Goal: Task Accomplishment & Management: Manage account settings

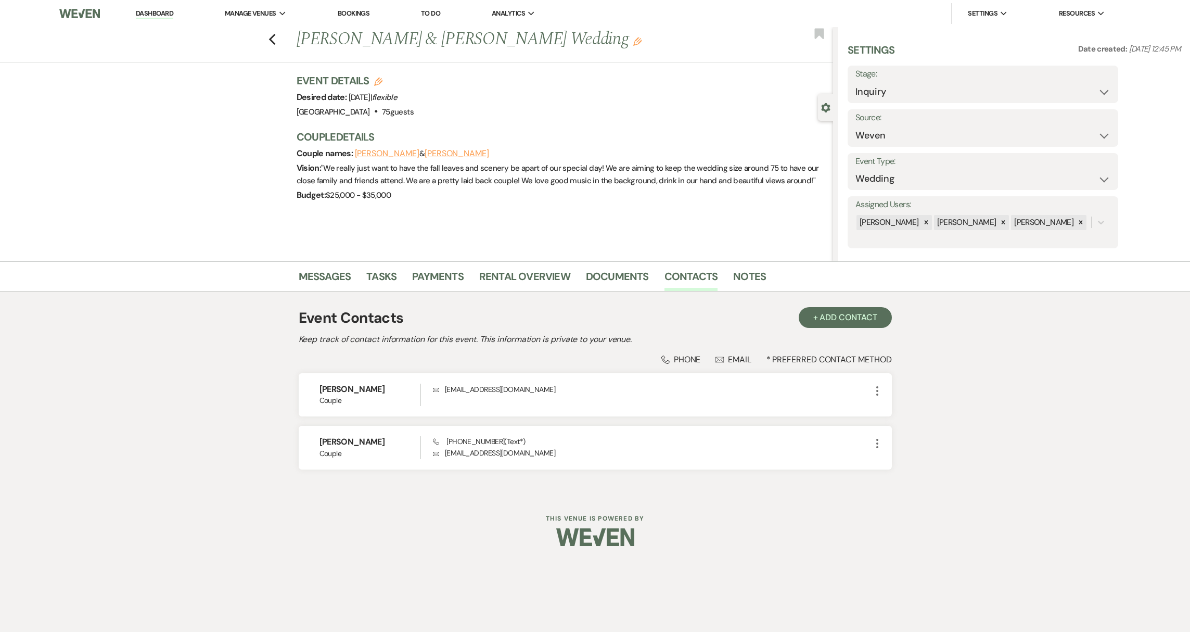
select select "1"
click at [139, 18] on link "Dashboard" at bounding box center [154, 14] width 37 height 10
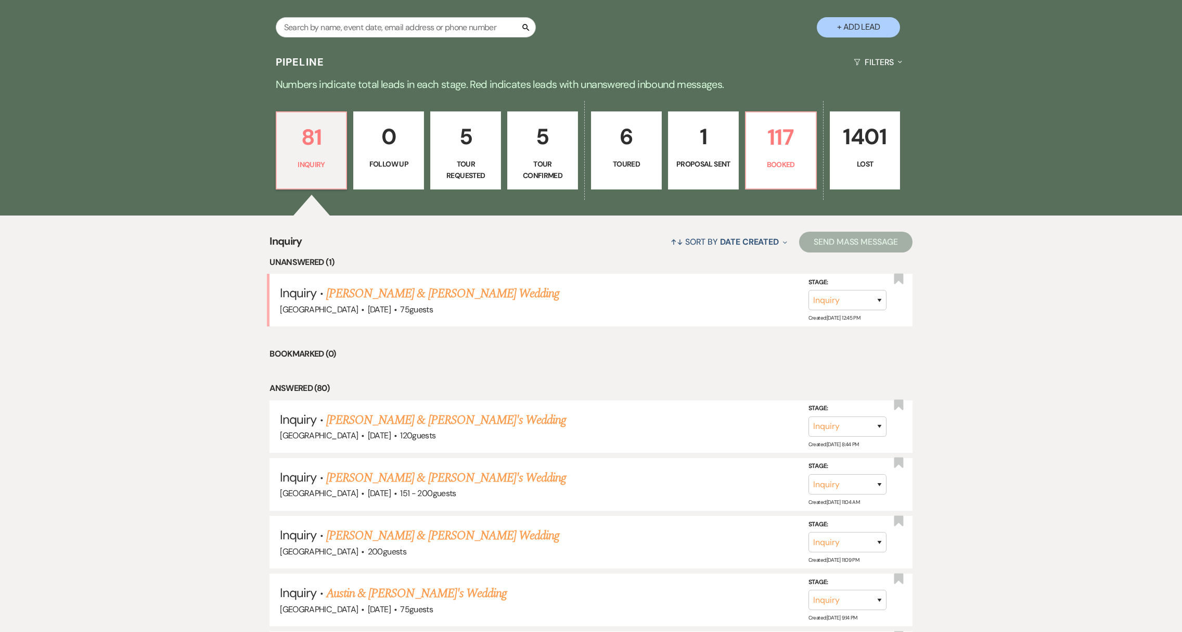
scroll to position [364, 0]
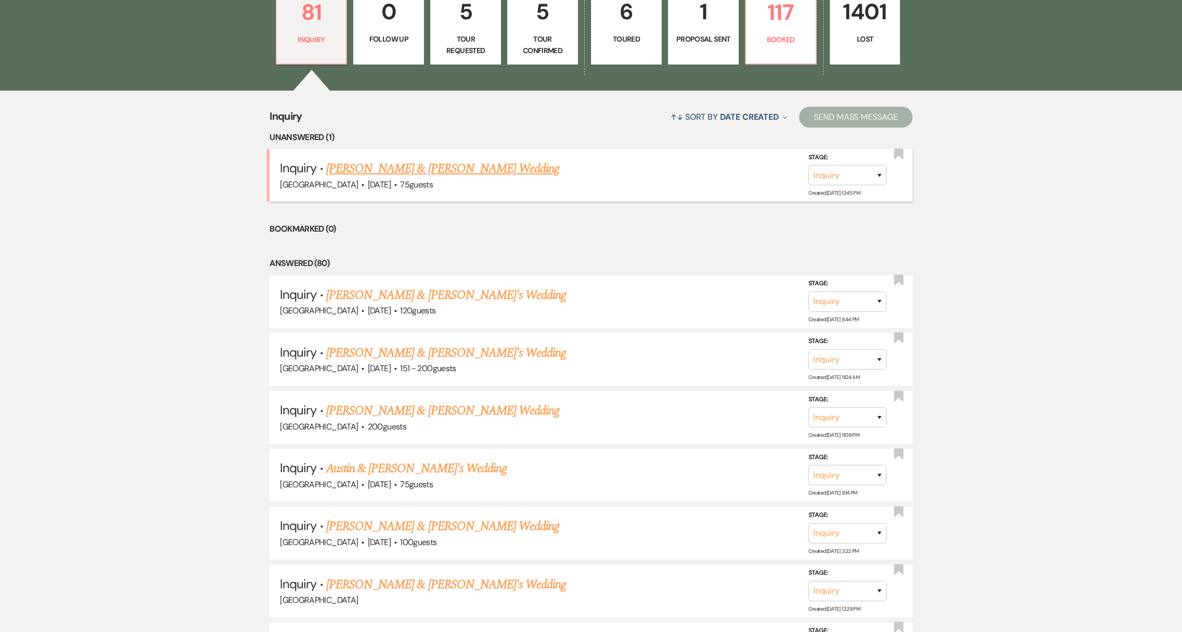
click at [386, 171] on link "[PERSON_NAME] & [PERSON_NAME] Wedding" at bounding box center [442, 168] width 233 height 19
select select "1"
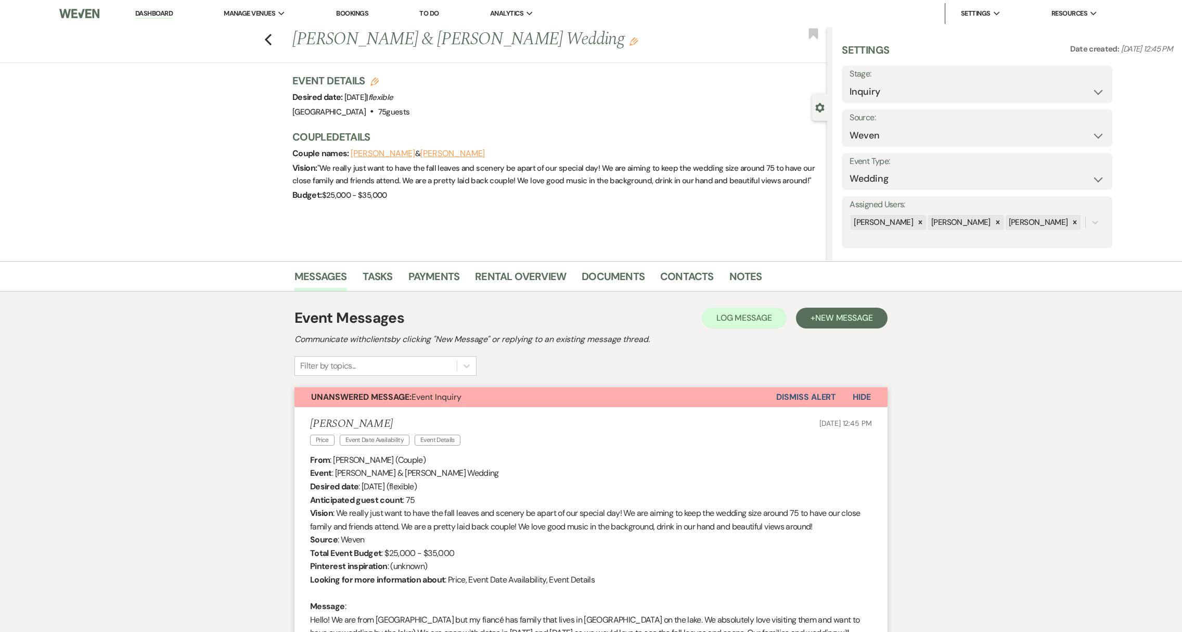
click at [153, 17] on link "Dashboard" at bounding box center [153, 14] width 37 height 10
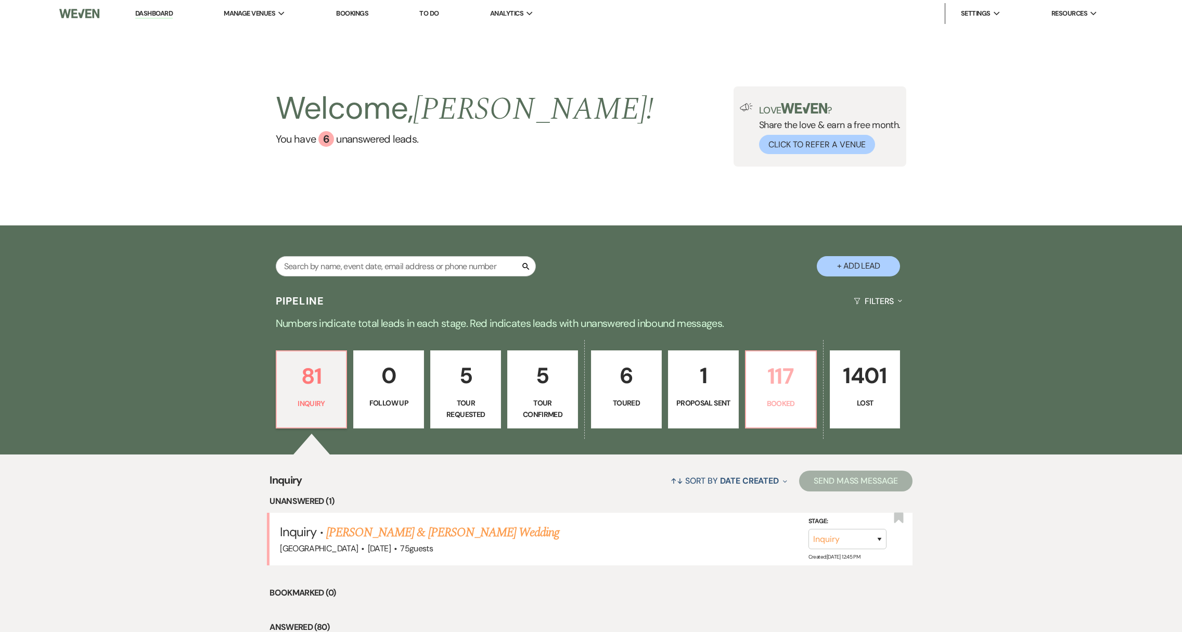
click at [765, 404] on p "Booked" at bounding box center [780, 403] width 57 height 11
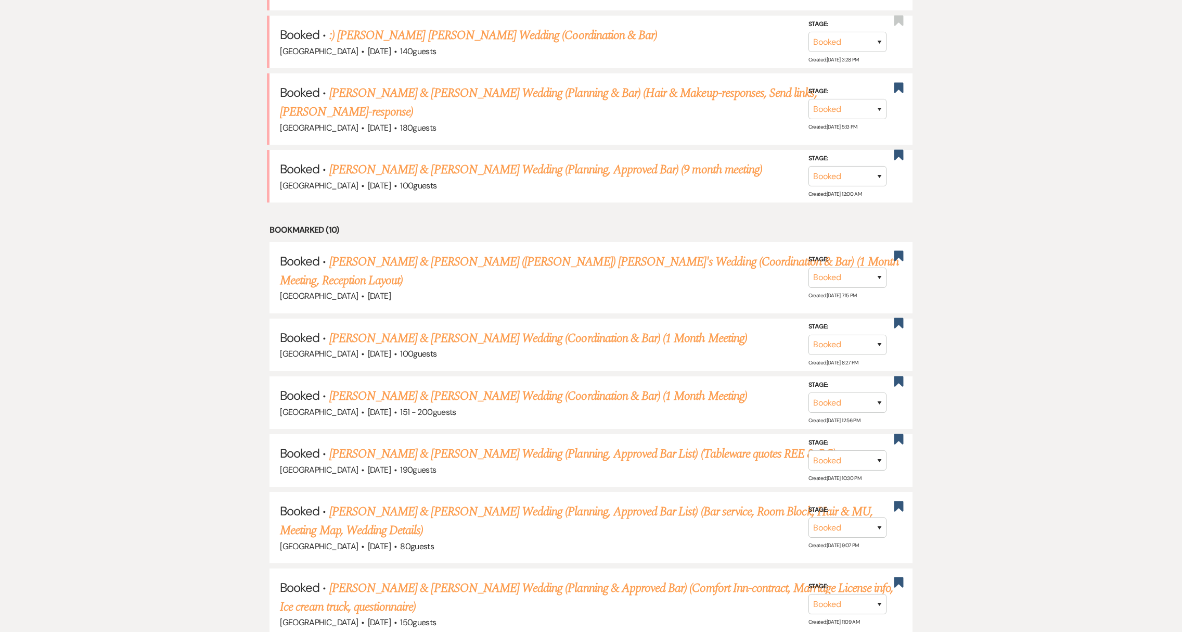
scroll to position [594, 0]
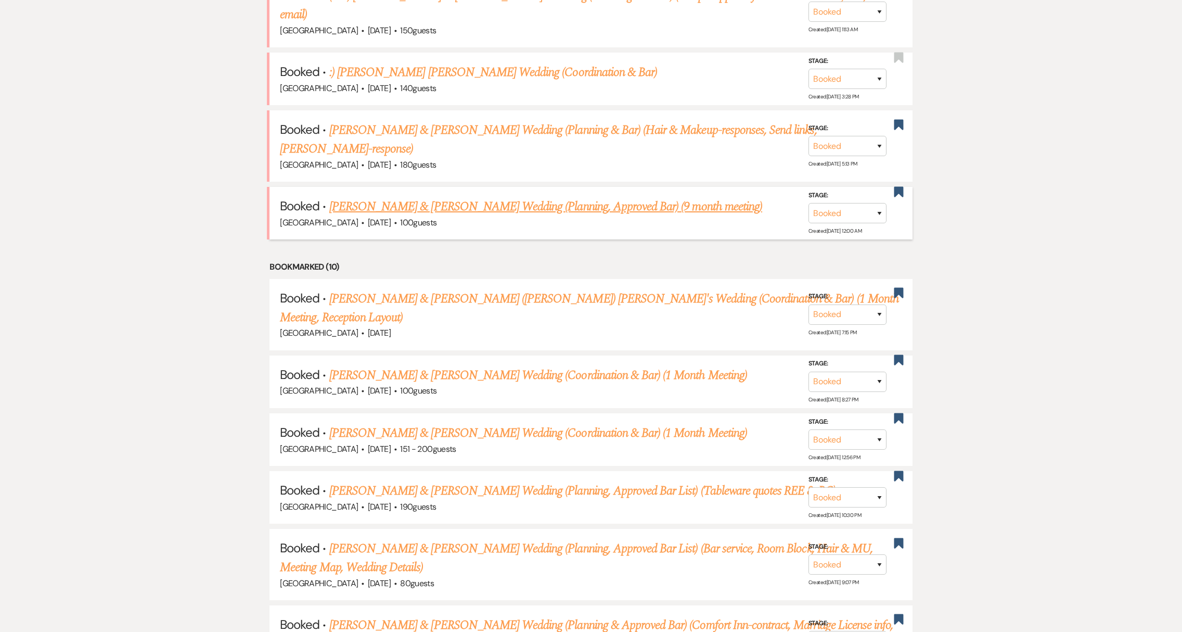
click at [431, 197] on link "[PERSON_NAME] & [PERSON_NAME] Wedding (Planning, Approved Bar) (9 month meeting)" at bounding box center [545, 206] width 433 height 19
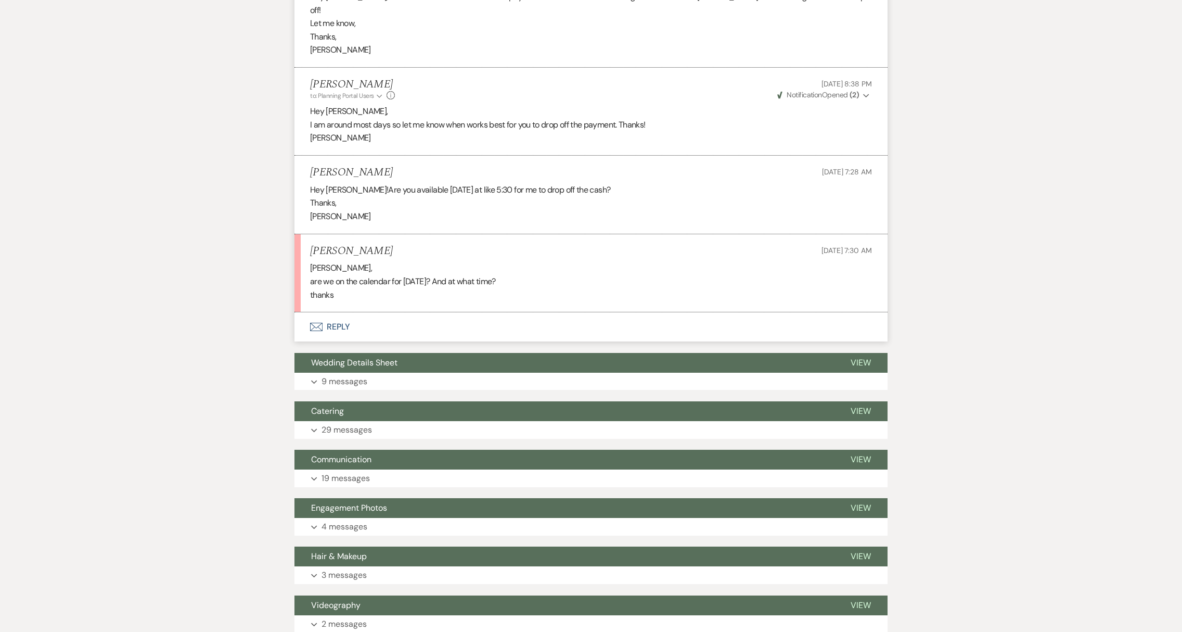
scroll to position [1857, 0]
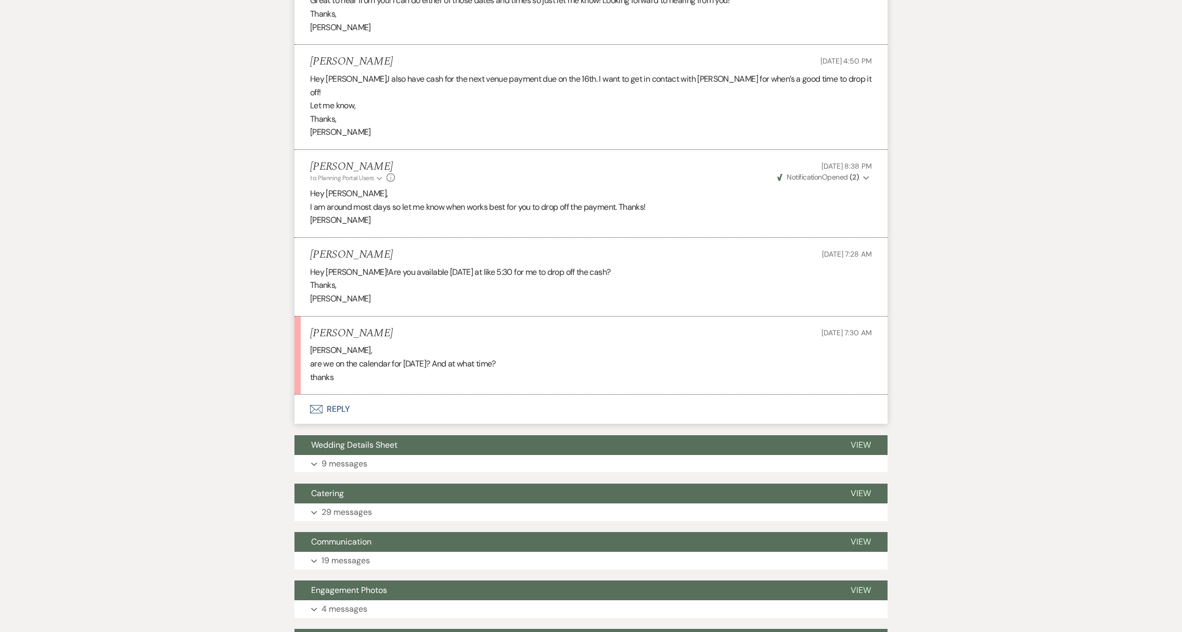
drag, startPoint x: 311, startPoint y: 228, endPoint x: 426, endPoint y: 234, distance: 115.7
click at [426, 238] on li "[PERSON_NAME] [DATE] 7:28 AM Hey [PERSON_NAME]!Are you available [DATE] at like…" at bounding box center [591, 277] width 593 height 79
copy h5 "[PERSON_NAME]"
click at [339, 394] on button "Envelope Reply" at bounding box center [591, 408] width 593 height 29
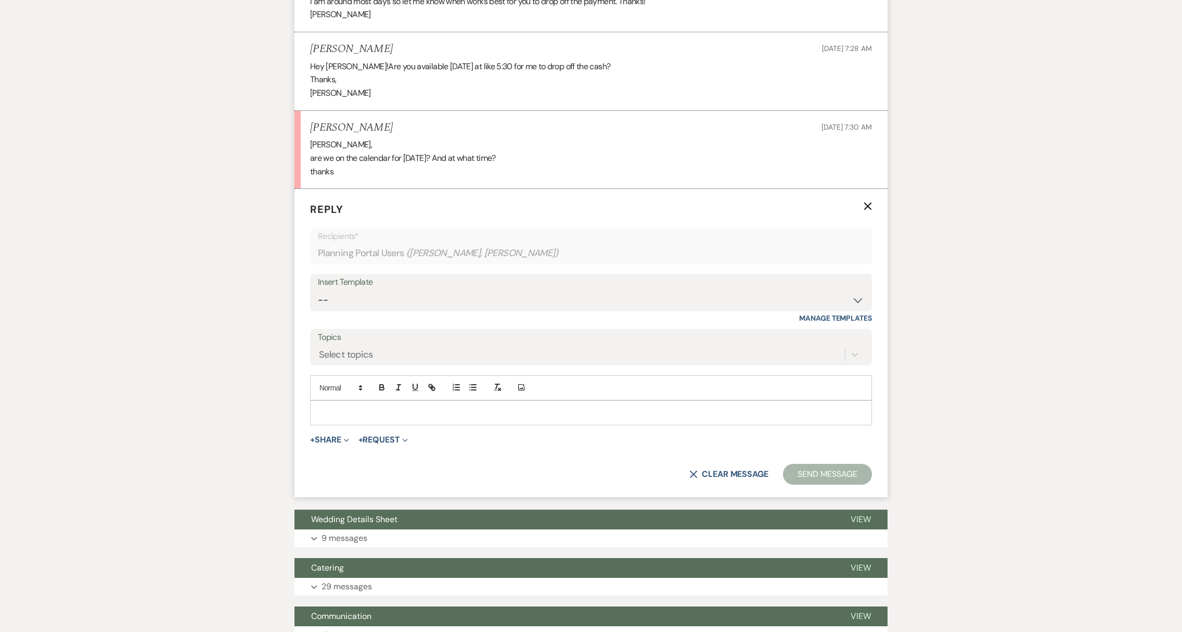
scroll to position [2063, 0]
click at [337, 406] on p at bounding box center [590, 411] width 545 height 11
click at [817, 463] on button "Send Message" at bounding box center [827, 473] width 89 height 21
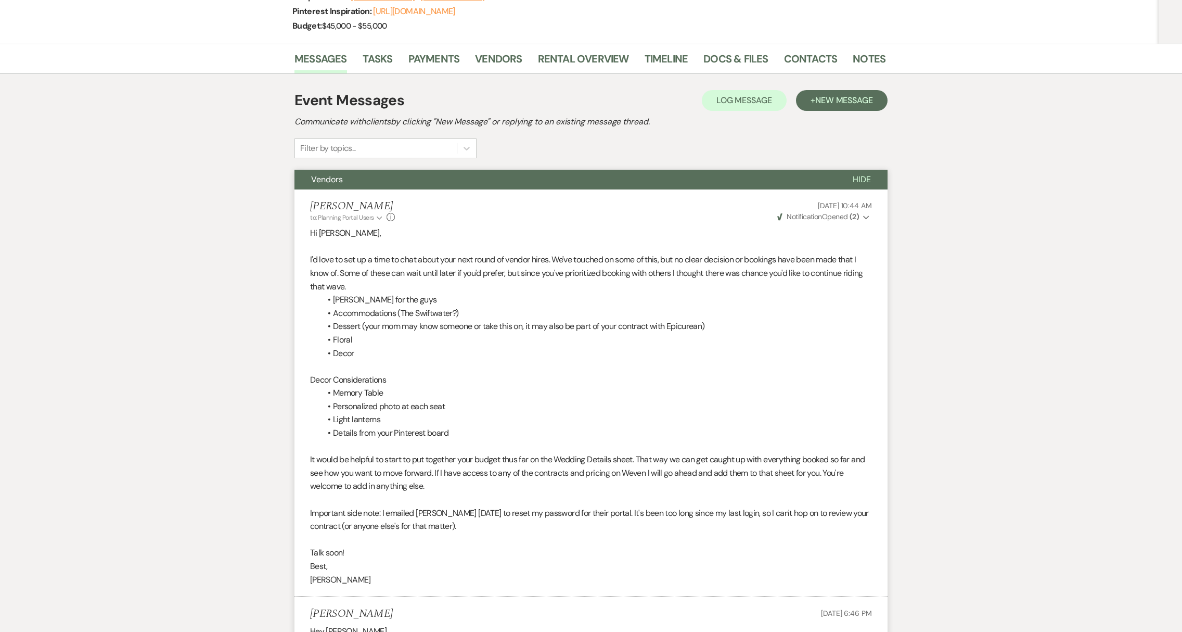
scroll to position [0, 0]
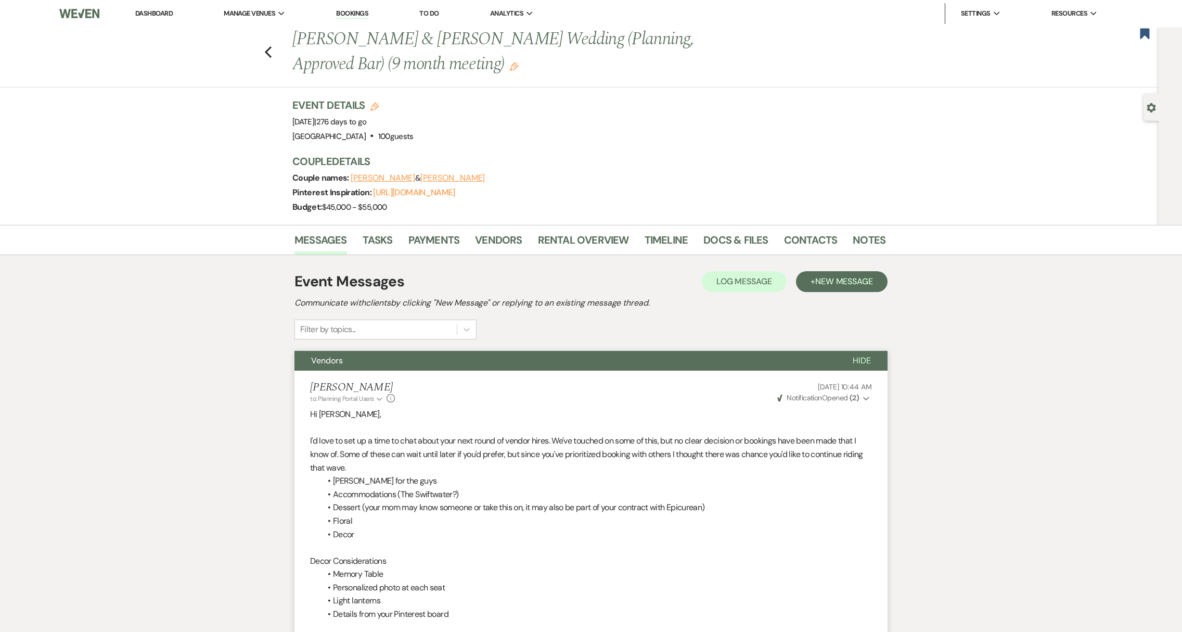
click at [168, 16] on link "Dashboard" at bounding box center [153, 13] width 37 height 9
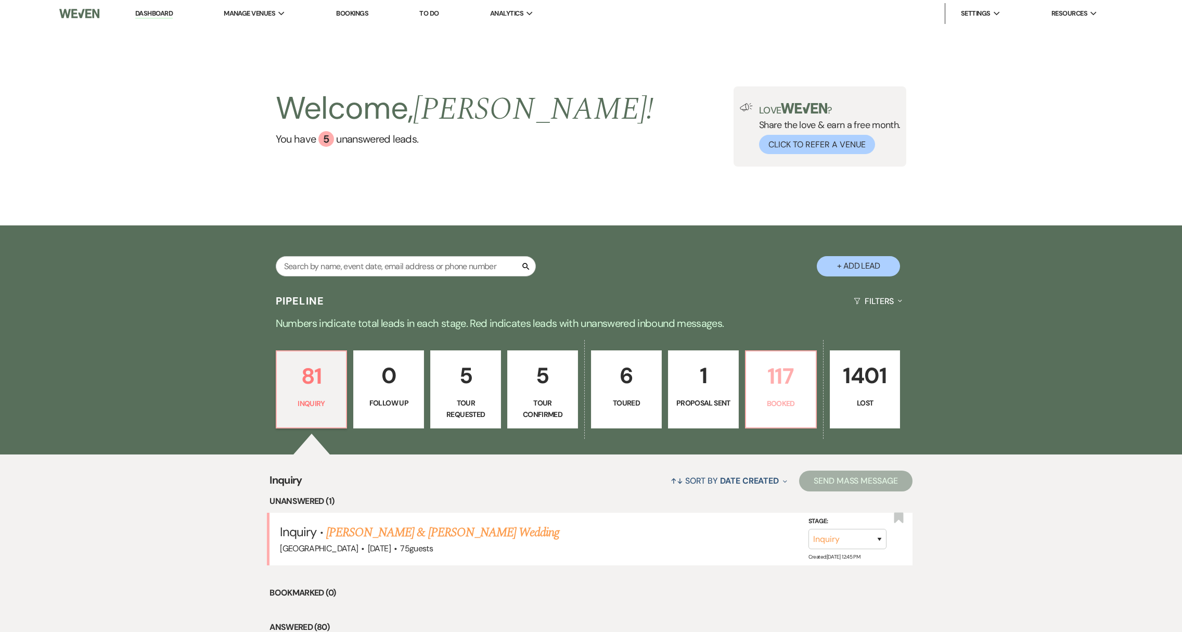
click at [785, 404] on p "Booked" at bounding box center [780, 403] width 57 height 11
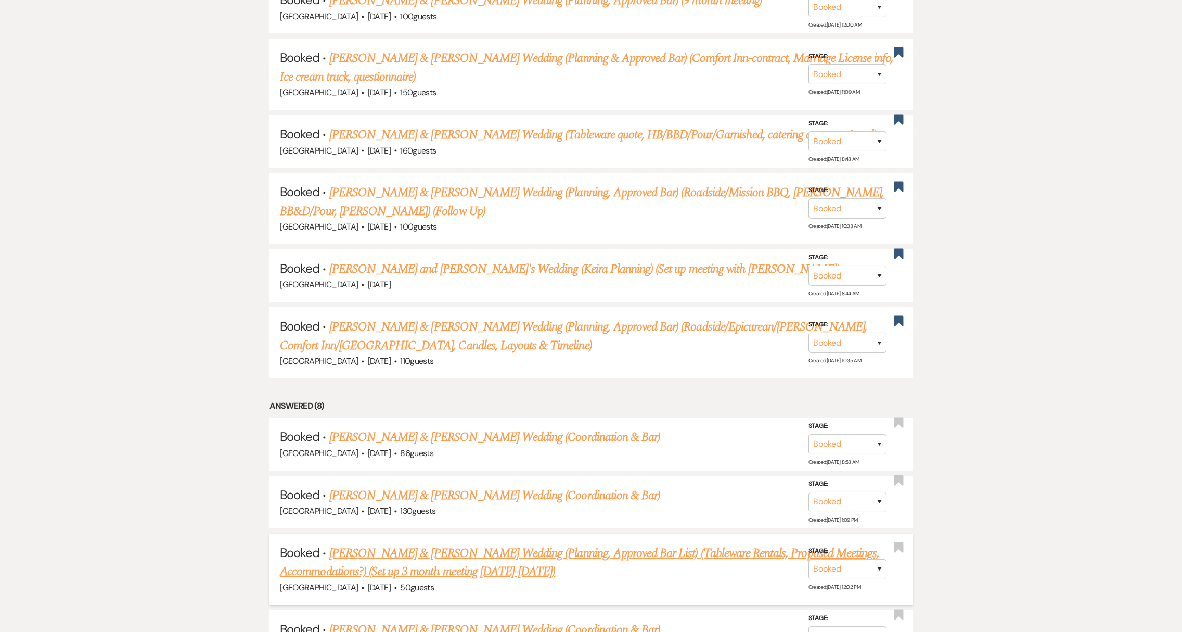
scroll to position [1161, 0]
click at [426, 428] on link "[PERSON_NAME] & [PERSON_NAME] Wedding (Coordination & Bar)" at bounding box center [494, 437] width 331 height 19
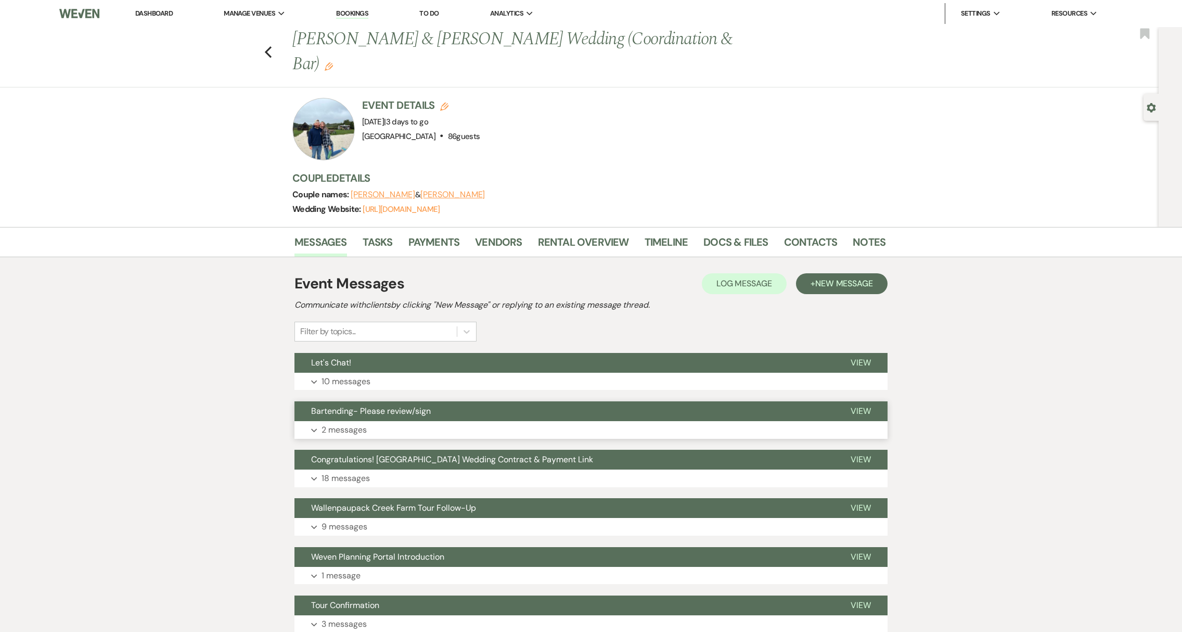
click at [408, 405] on span "Bartending- Please review/sign" at bounding box center [371, 410] width 120 height 11
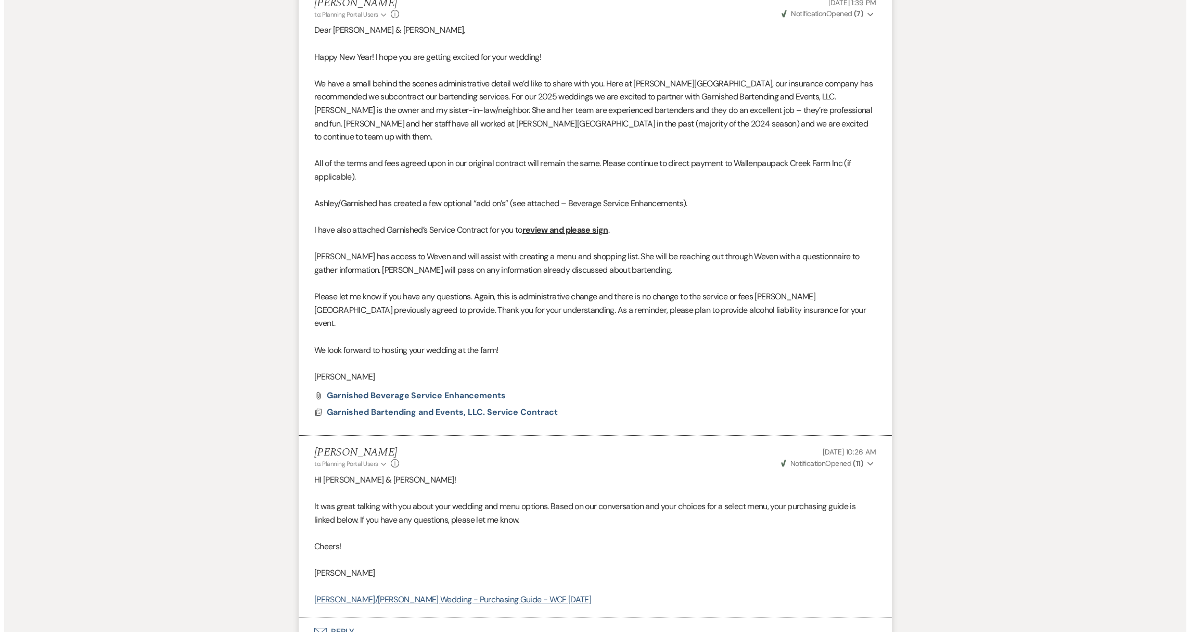
scroll to position [422, 0]
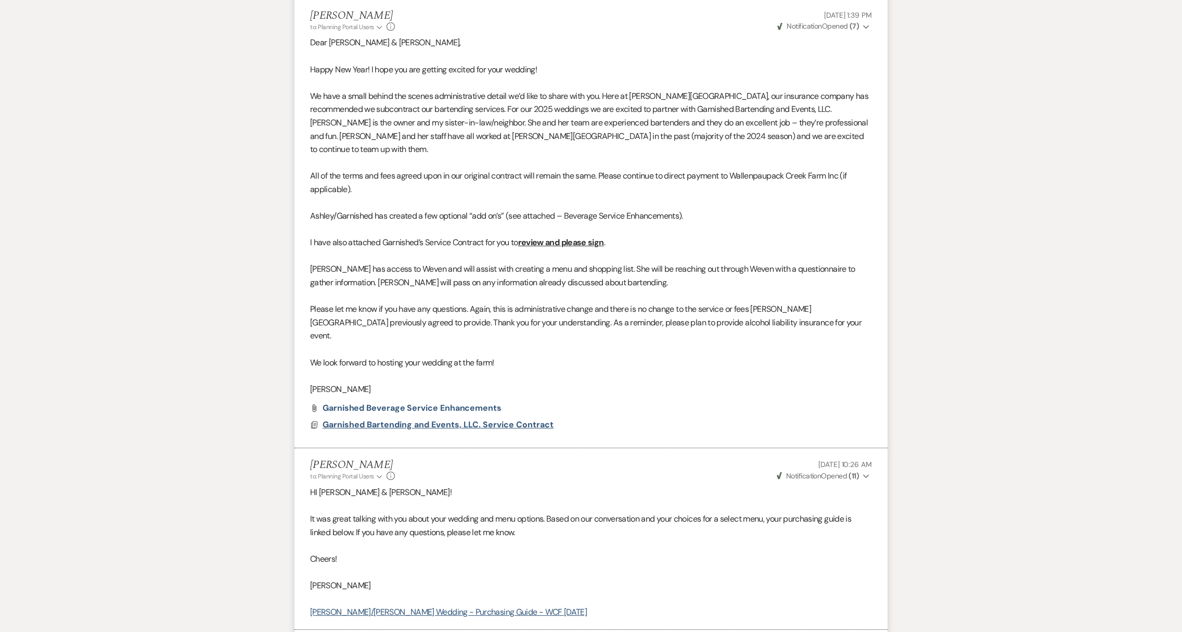
click at [475, 419] on span "Garnished Bartending and Events, LLC. Service Contract" at bounding box center [438, 424] width 231 height 11
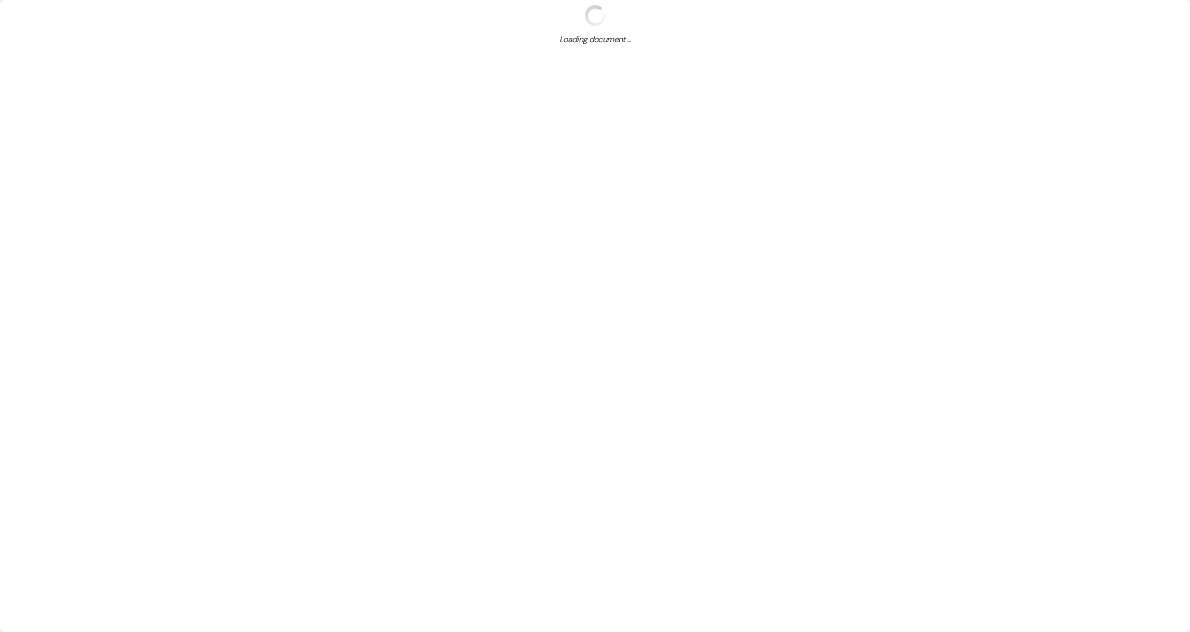
click at [475, 373] on div "X Loading document ..." at bounding box center [595, 316] width 1190 height 632
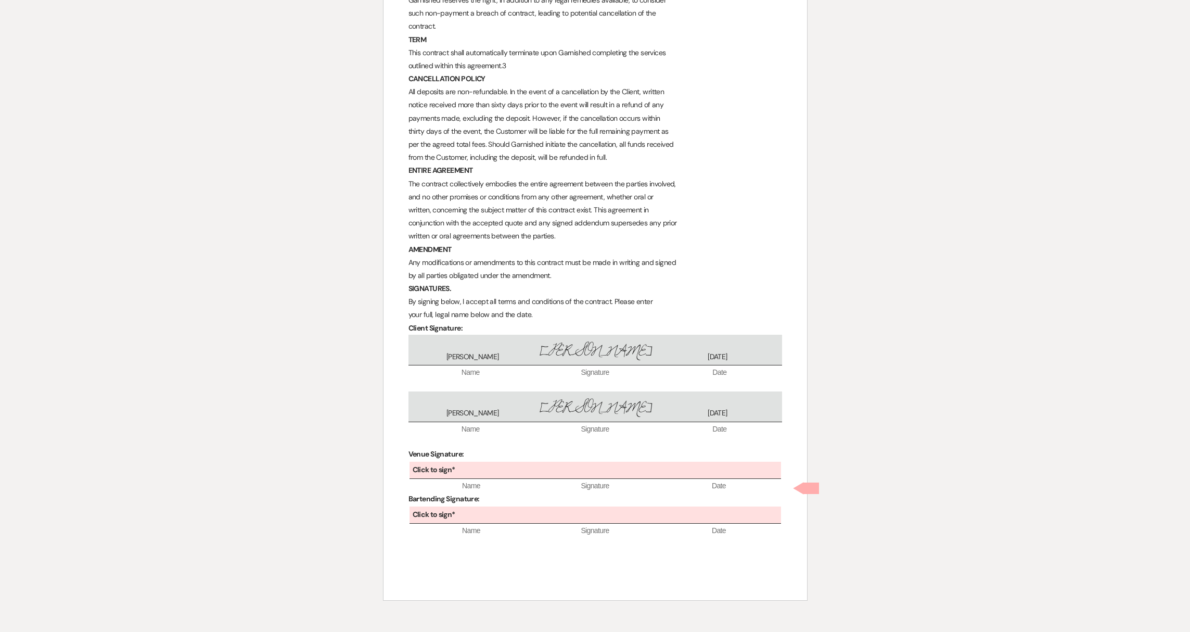
scroll to position [0, 0]
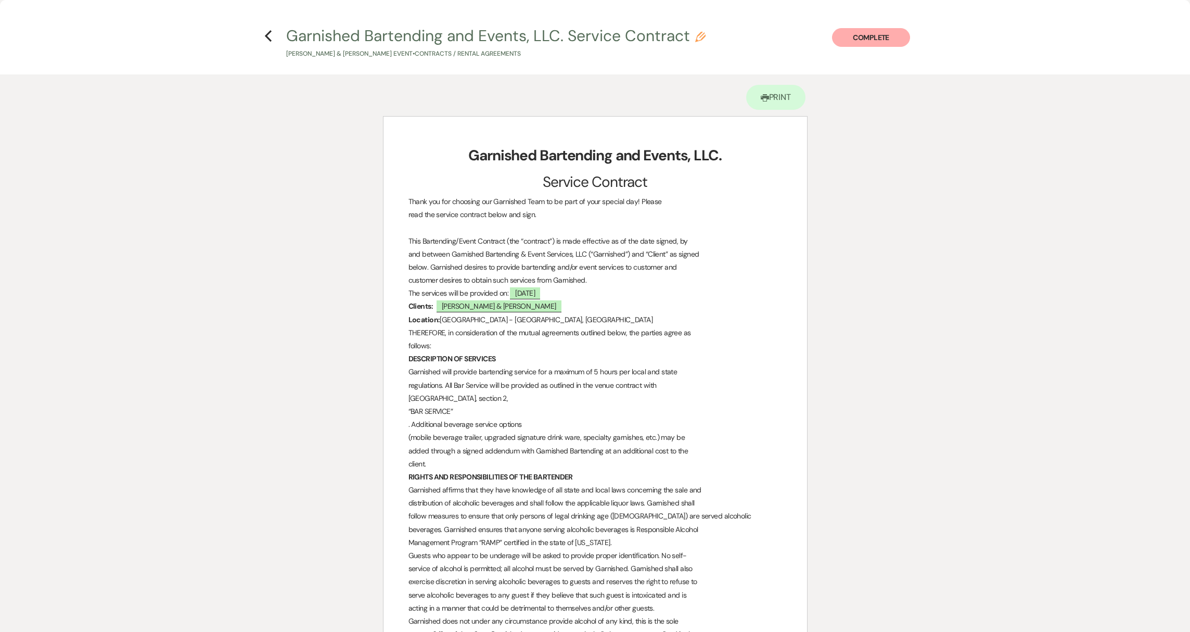
drag, startPoint x: 441, startPoint y: 307, endPoint x: 520, endPoint y: 309, distance: 78.6
click at [520, 309] on span "[PERSON_NAME] & [PERSON_NAME]" at bounding box center [499, 306] width 125 height 12
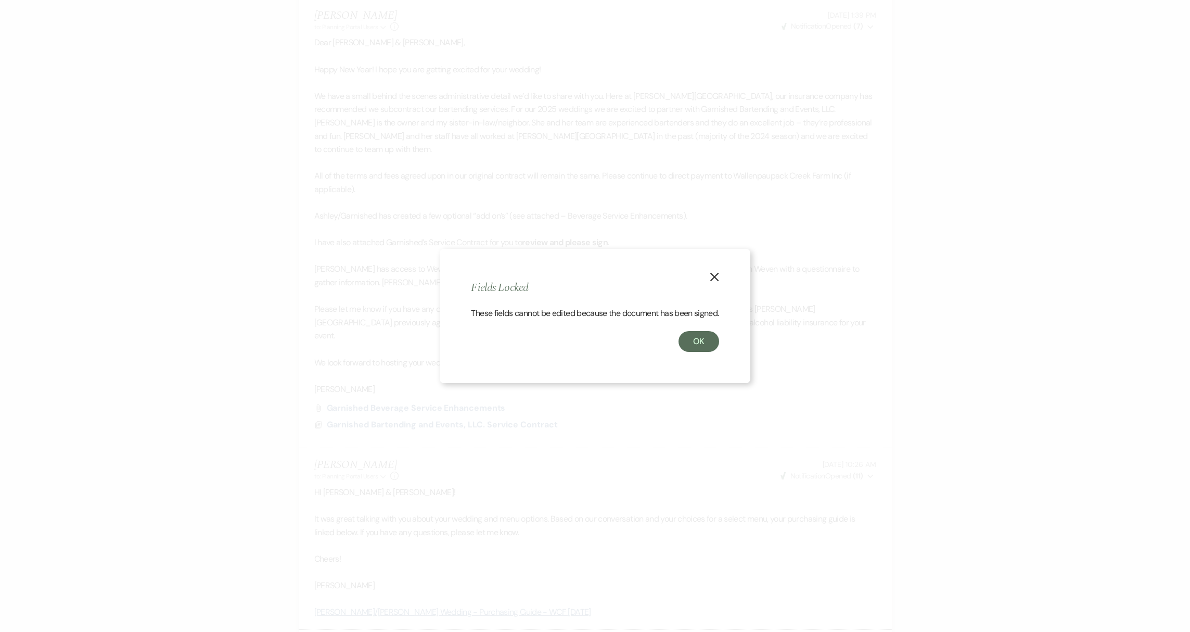
click at [718, 272] on icon "X" at bounding box center [714, 276] width 9 height 9
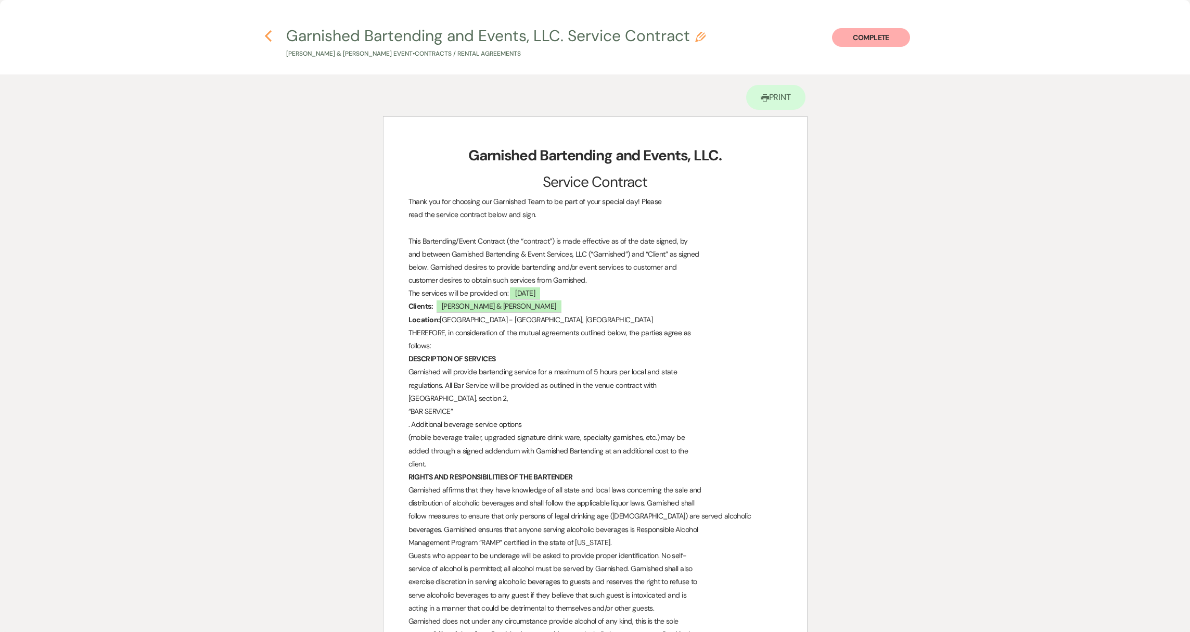
click at [268, 34] on icon "Previous" at bounding box center [268, 36] width 8 height 12
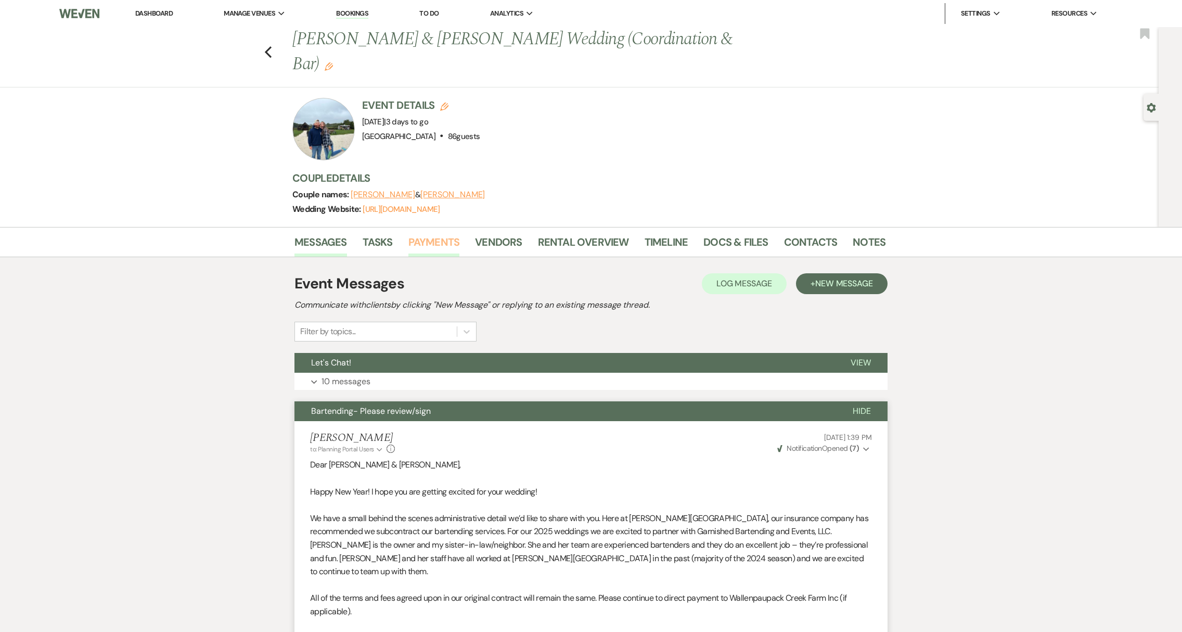
click at [423, 234] on link "Payments" at bounding box center [434, 245] width 52 height 23
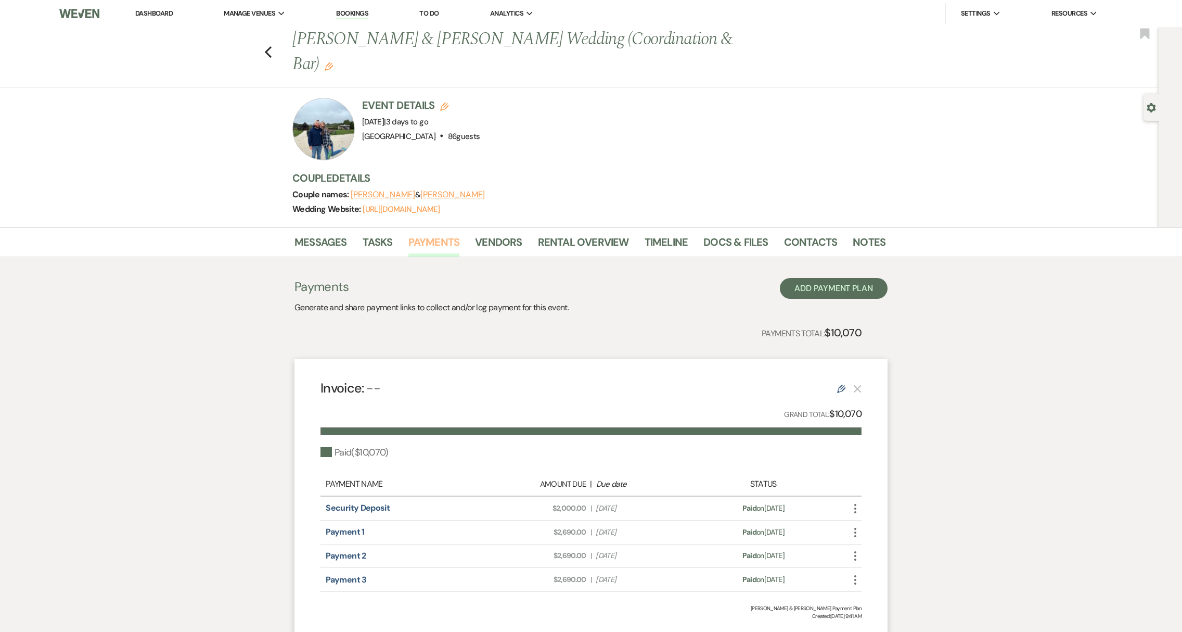
click at [423, 234] on link "Payments" at bounding box center [434, 245] width 52 height 23
click at [338, 109] on div at bounding box center [323, 129] width 62 height 62
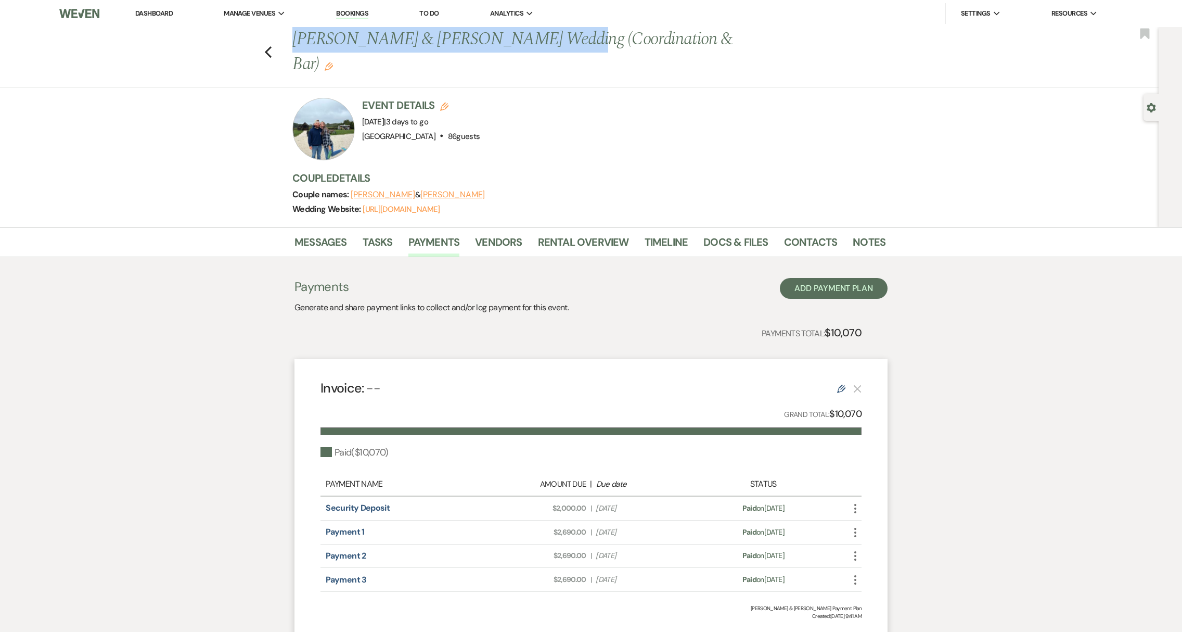
drag, startPoint x: 298, startPoint y: 41, endPoint x: 531, endPoint y: 37, distance: 233.1
click at [531, 37] on h1 "[PERSON_NAME] & [PERSON_NAME] Wedding (Coordination & Bar) Edit" at bounding box center [525, 51] width 466 height 49
copy h1 "[PERSON_NAME] & [PERSON_NAME]"
click at [863, 234] on link "Notes" at bounding box center [869, 245] width 33 height 23
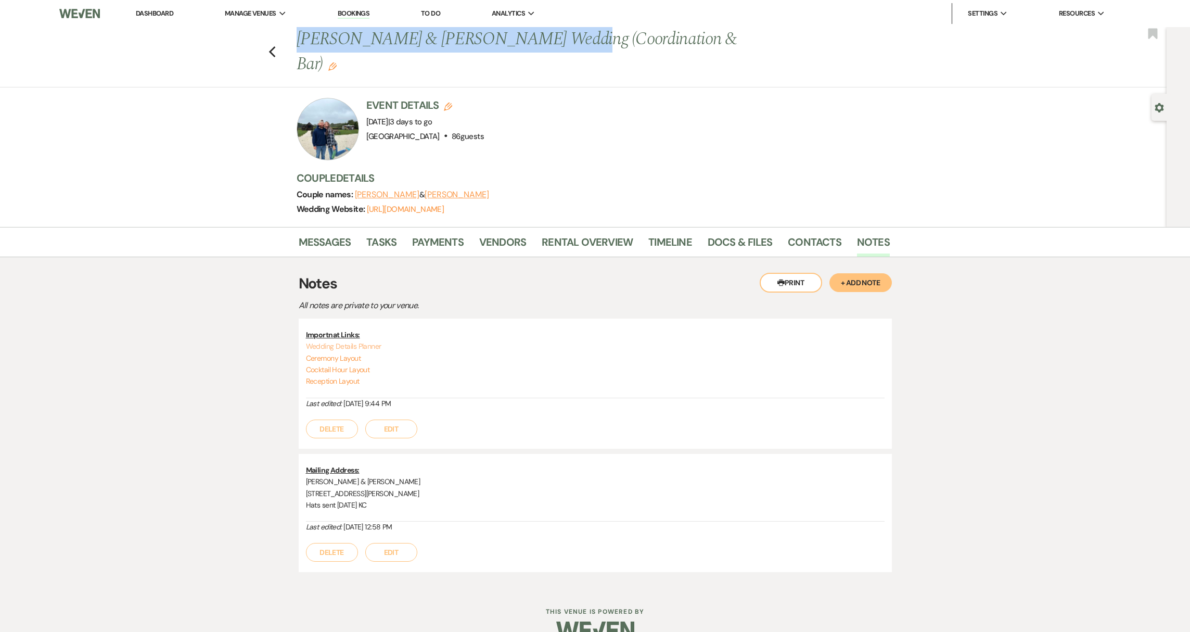
click at [369, 341] on link "Wedding Details Planner" at bounding box center [343, 345] width 75 height 9
click at [335, 376] on link "Reception Layout" at bounding box center [333, 380] width 54 height 9
